Goal: Task Accomplishment & Management: Manage account settings

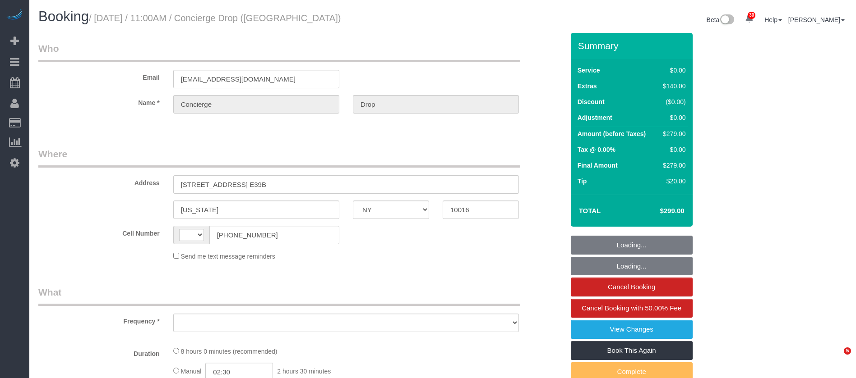
select select "NY"
select select "number:89"
select select "number:90"
select select "number:13"
select select "number:6"
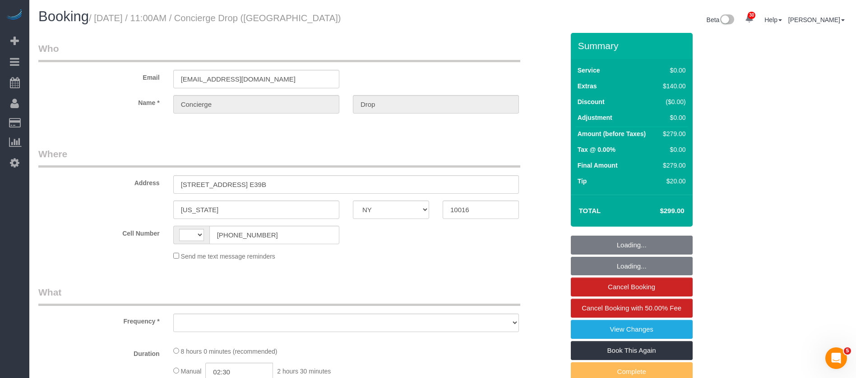
select select "string:US"
select select "object:961"
select select "string:stripe-pm_1RaQn24VGloSiKo7zeOF73Wj"
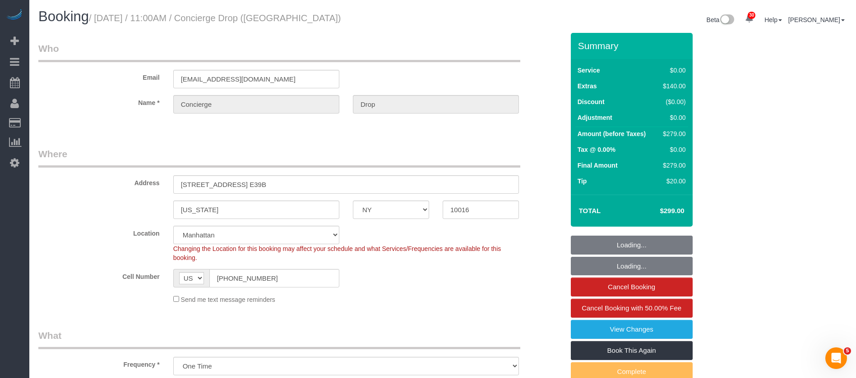
select select "2"
select select "spot1"
select select "object:1355"
select select "2"
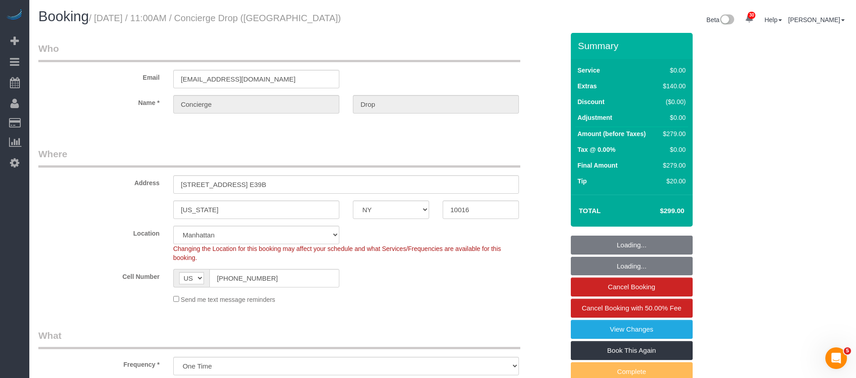
select select "2"
drag, startPoint x: 241, startPoint y: 189, endPoint x: 290, endPoint y: 183, distance: 49.6
click at [290, 186] on input "626 1st Ave, Apt. E39B" at bounding box center [345, 184] width 345 height 18
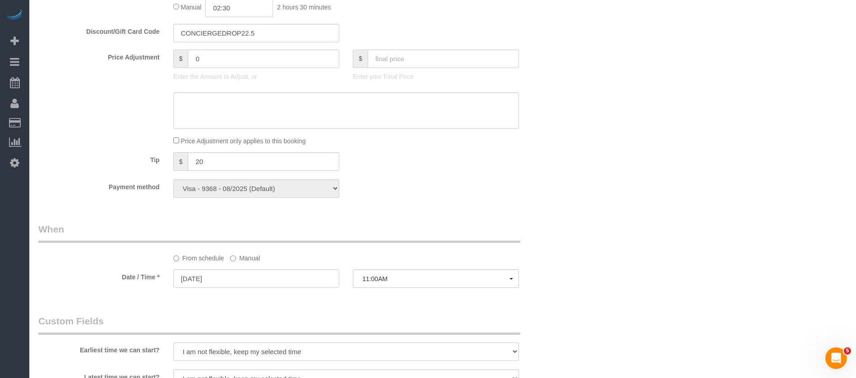
scroll to position [406, 0]
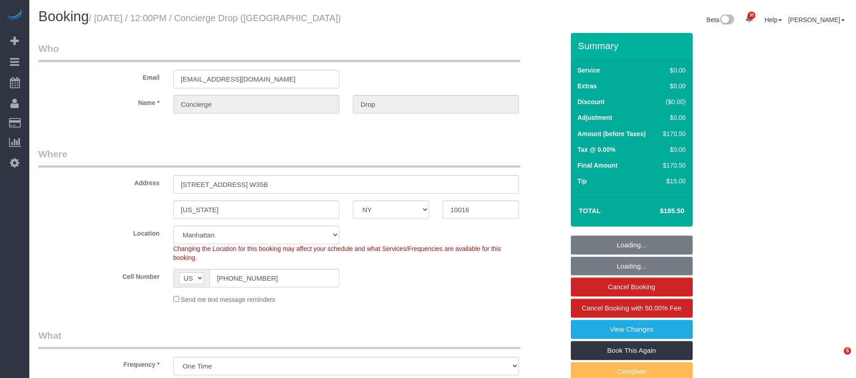
select select "NY"
select select "number:89"
select select "number:90"
select select "number:15"
select select "number:6"
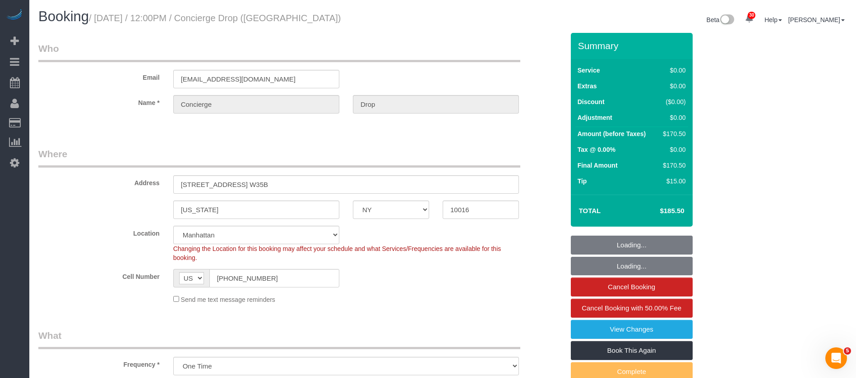
select select "object:969"
select select "spot1"
select select "2"
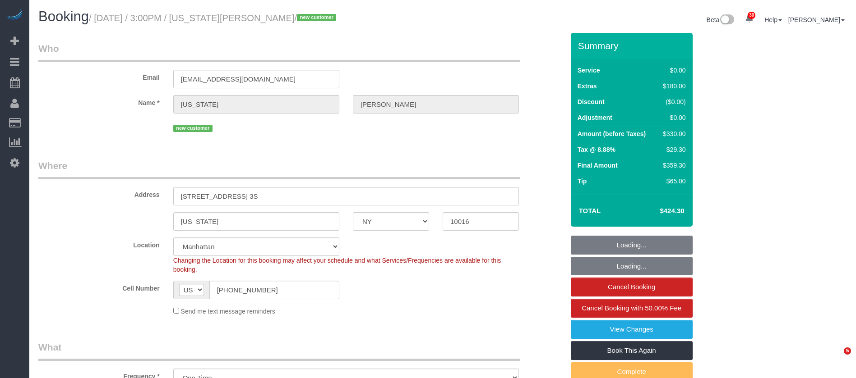
select select "NY"
select select "spot1"
select select "number:89"
select select "number:90"
select select "number:15"
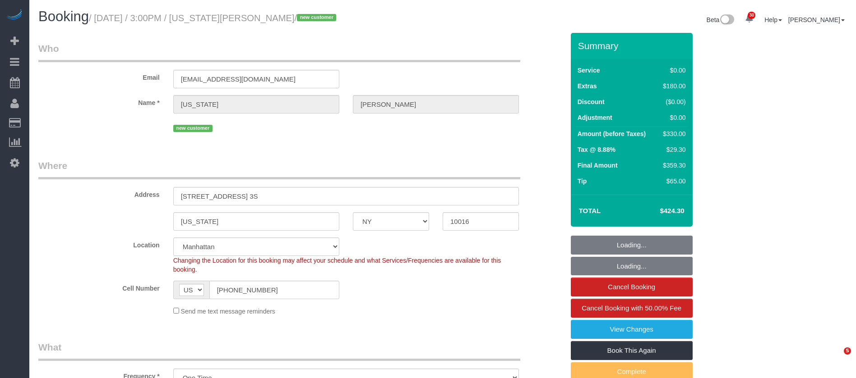
select select "number:5"
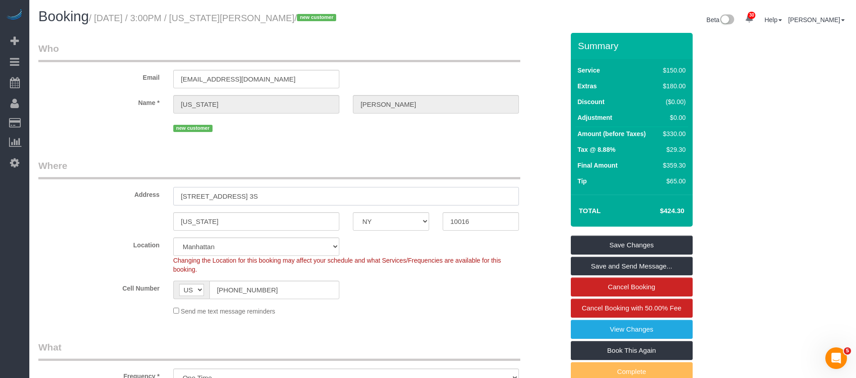
drag, startPoint x: 178, startPoint y: 194, endPoint x: 285, endPoint y: 193, distance: 106.4
click at [285, 193] on input "216 East 32nd Street, Apt. 3S" at bounding box center [345, 196] width 345 height 18
